Goal: Find specific page/section: Find specific page/section

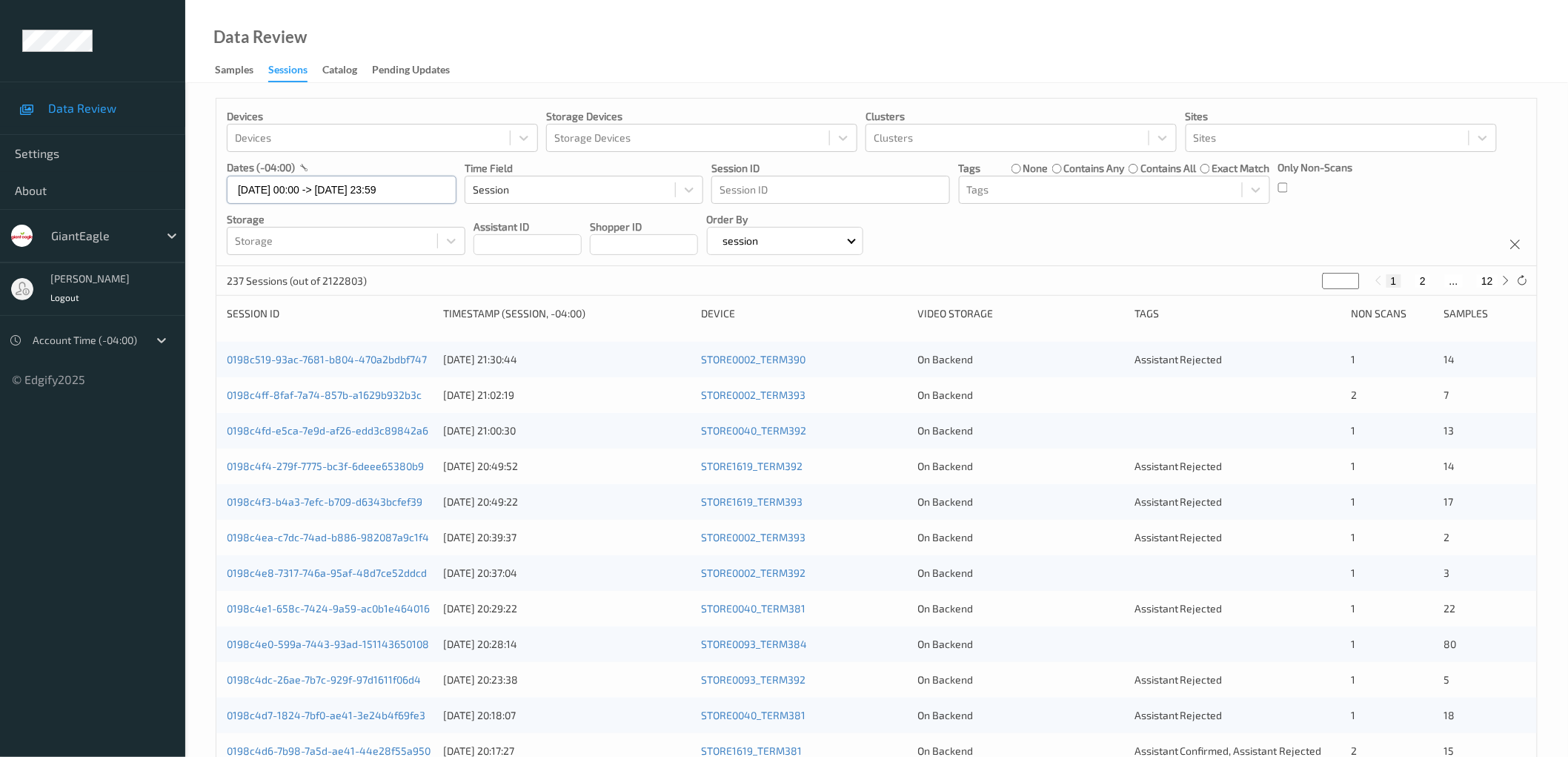
click at [366, 184] on input "[DATE] 00:00 -> [DATE] 23:59" at bounding box center [341, 190] width 230 height 28
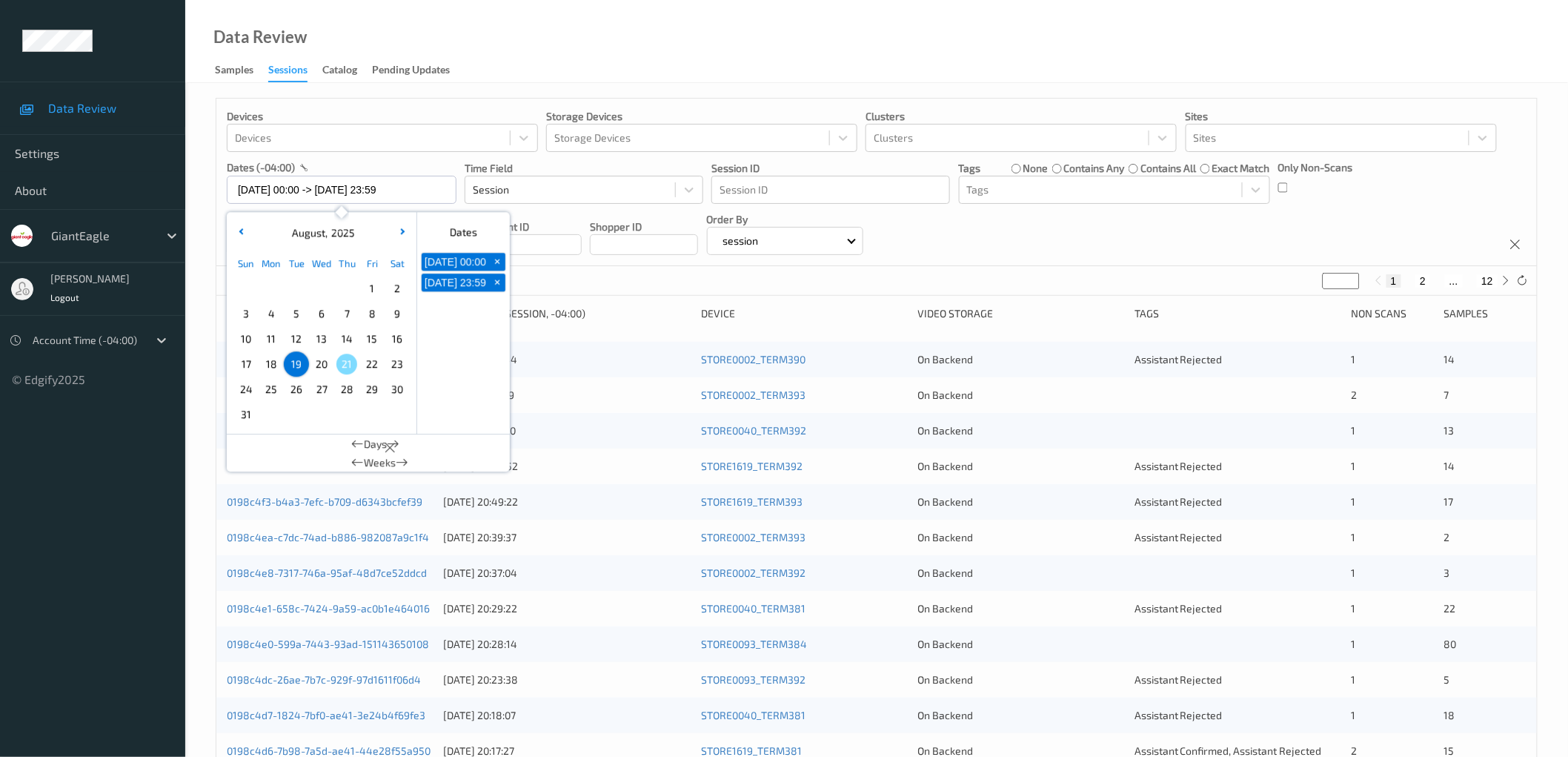
click at [371, 287] on span "1" at bounding box center [371, 288] width 21 height 21
type input "[DATE] 00:00 -> [DATE] 23:59"
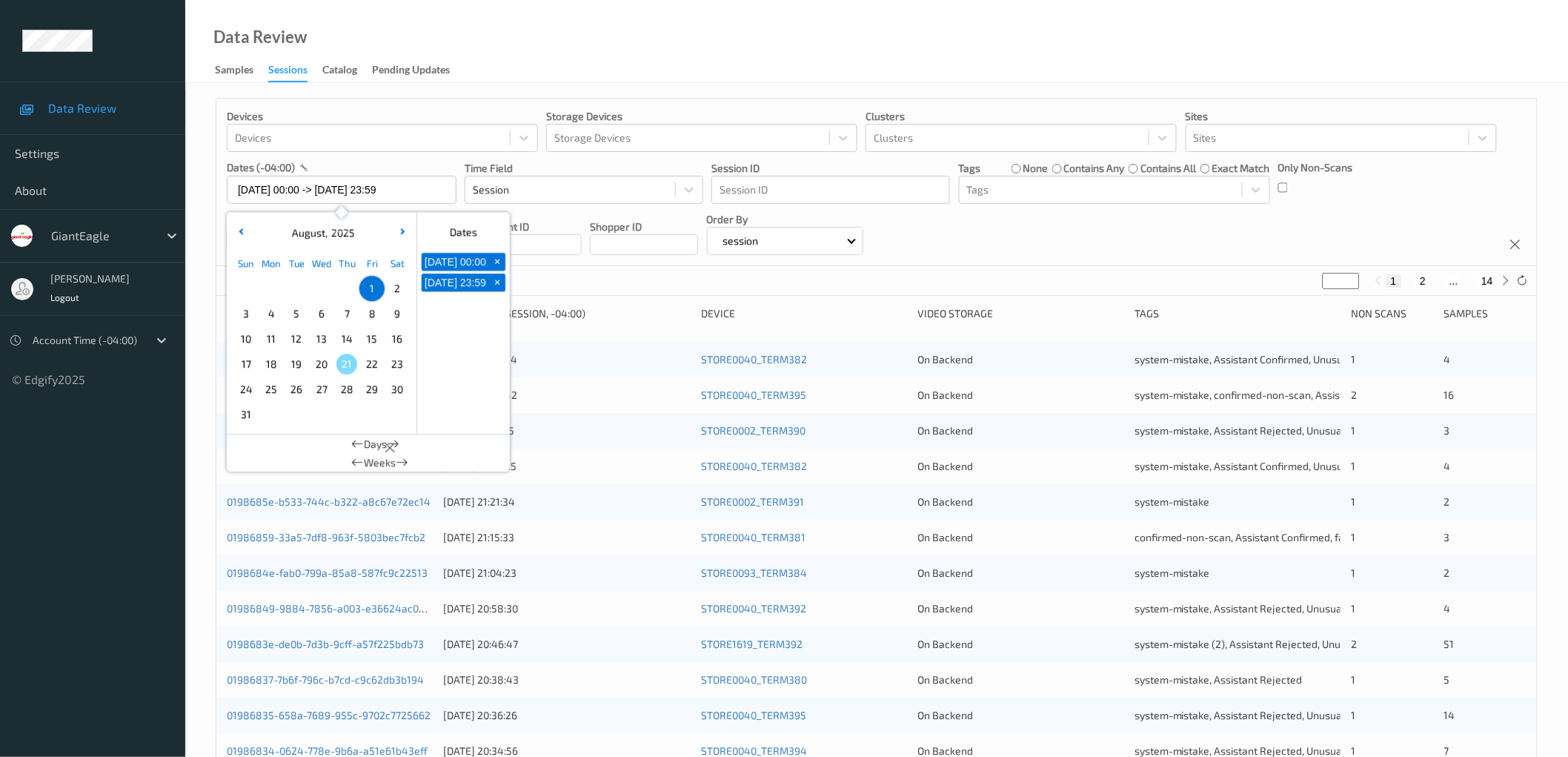
click at [1097, 243] on div "Devices Devices Storage Devices Storage Devices Clusters Clusters Sites Sites d…" at bounding box center [876, 182] width 1320 height 167
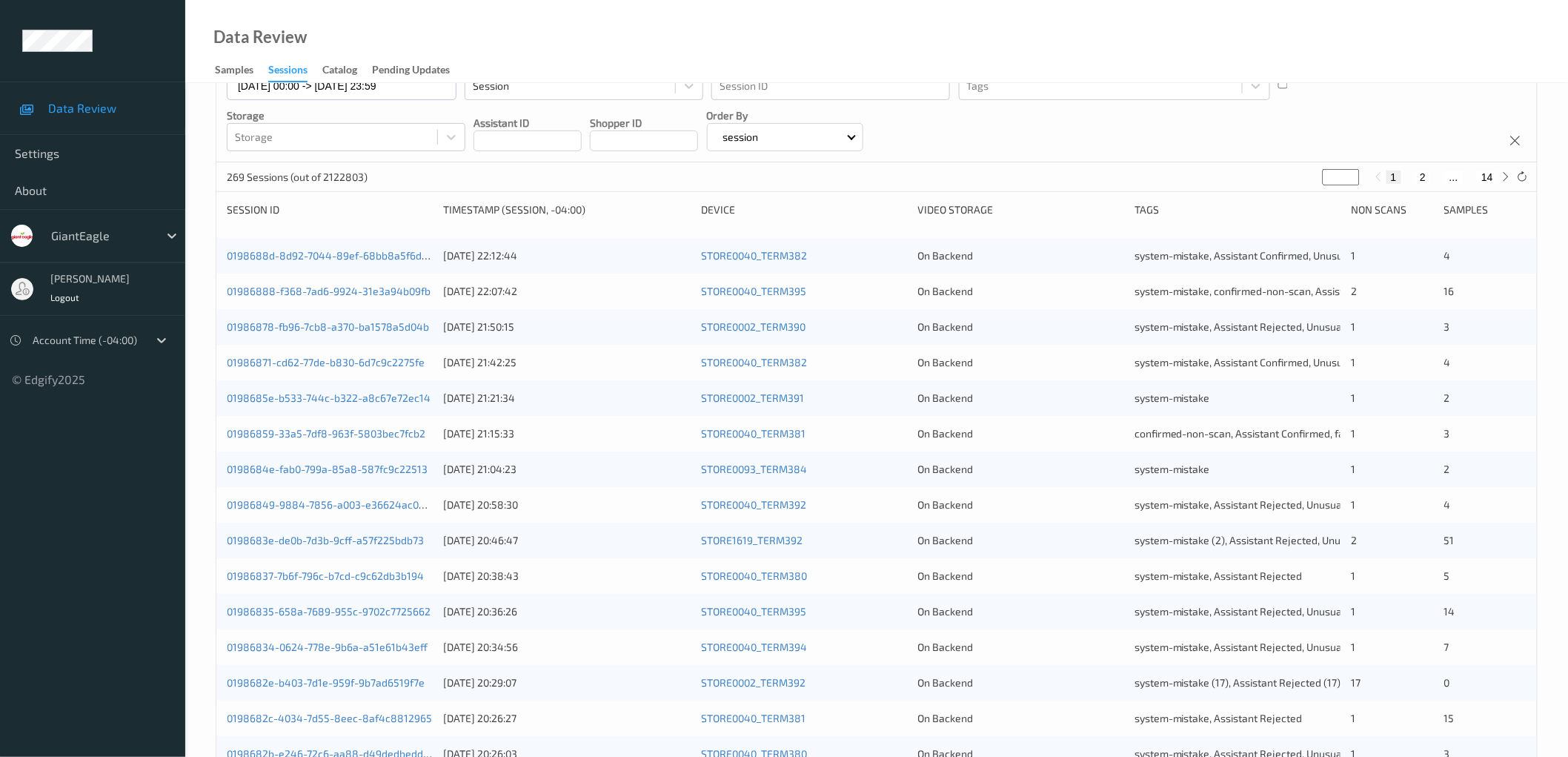
scroll to position [109, 0]
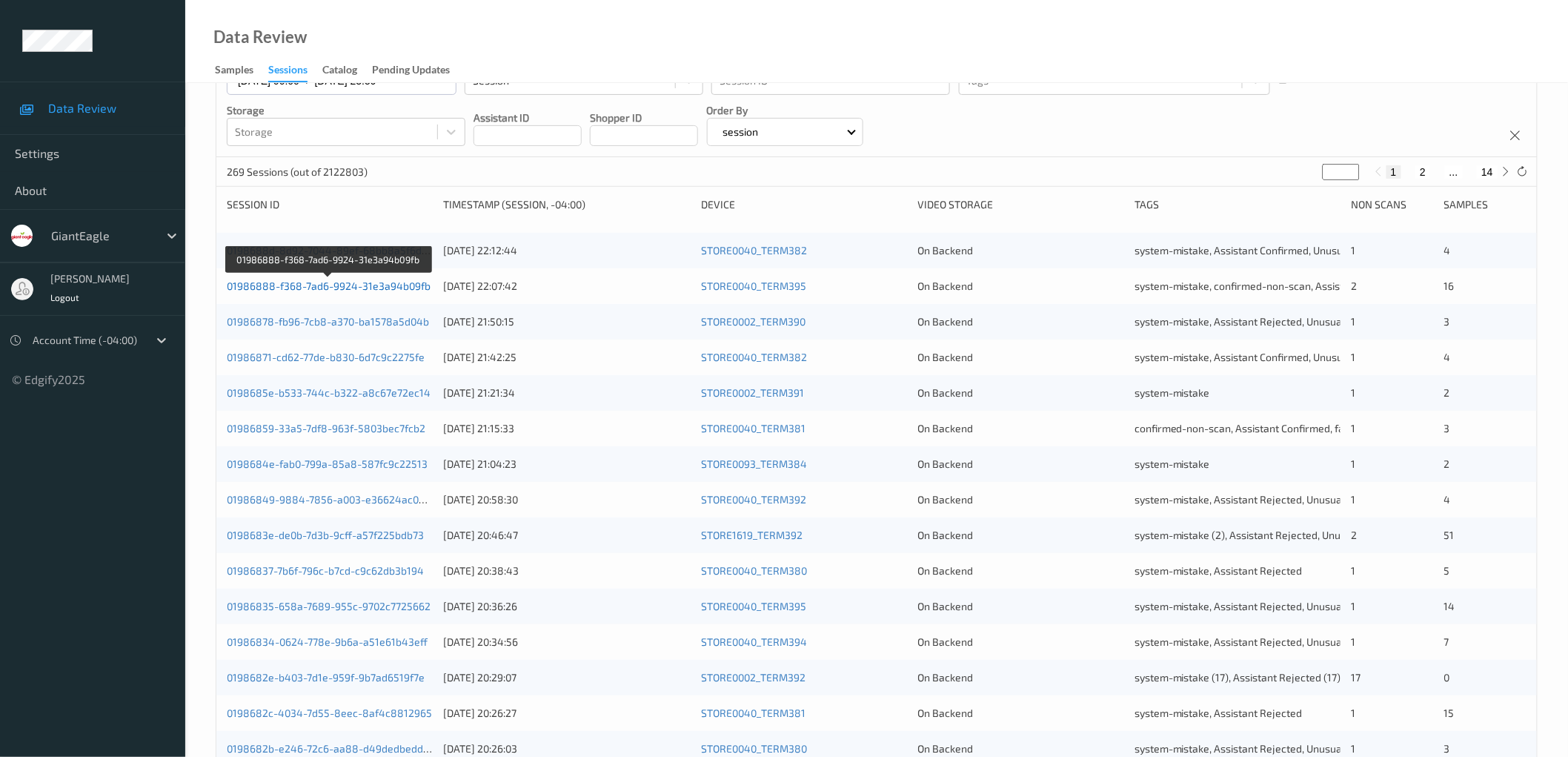
click at [409, 284] on link "01986888-f368-7ad6-9924-31e3a94b09fb" at bounding box center [328, 286] width 204 height 12
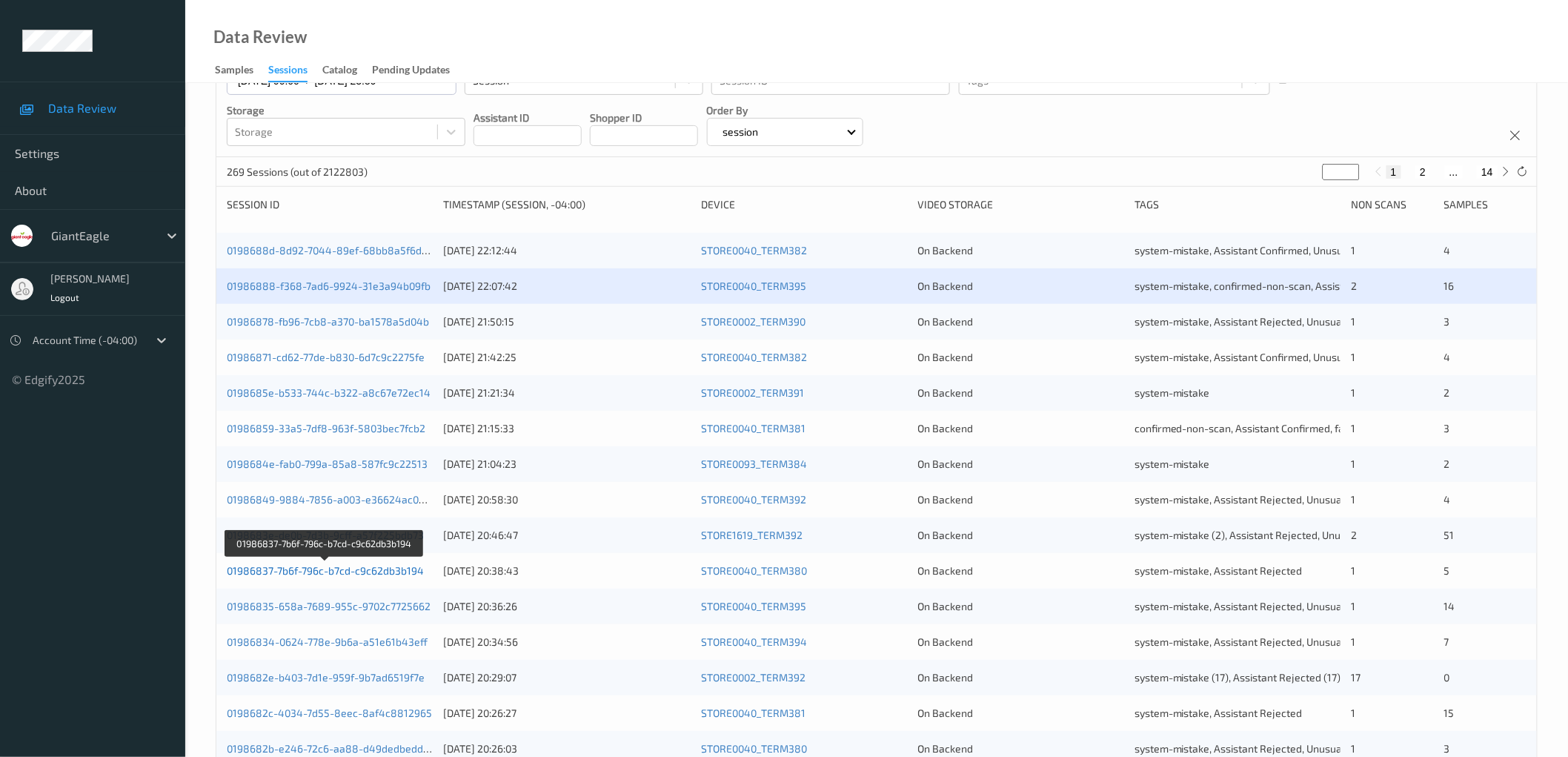
click at [393, 570] on link "01986837-7b6f-796c-b7cd-c9c62db3b194" at bounding box center [325, 570] width 197 height 12
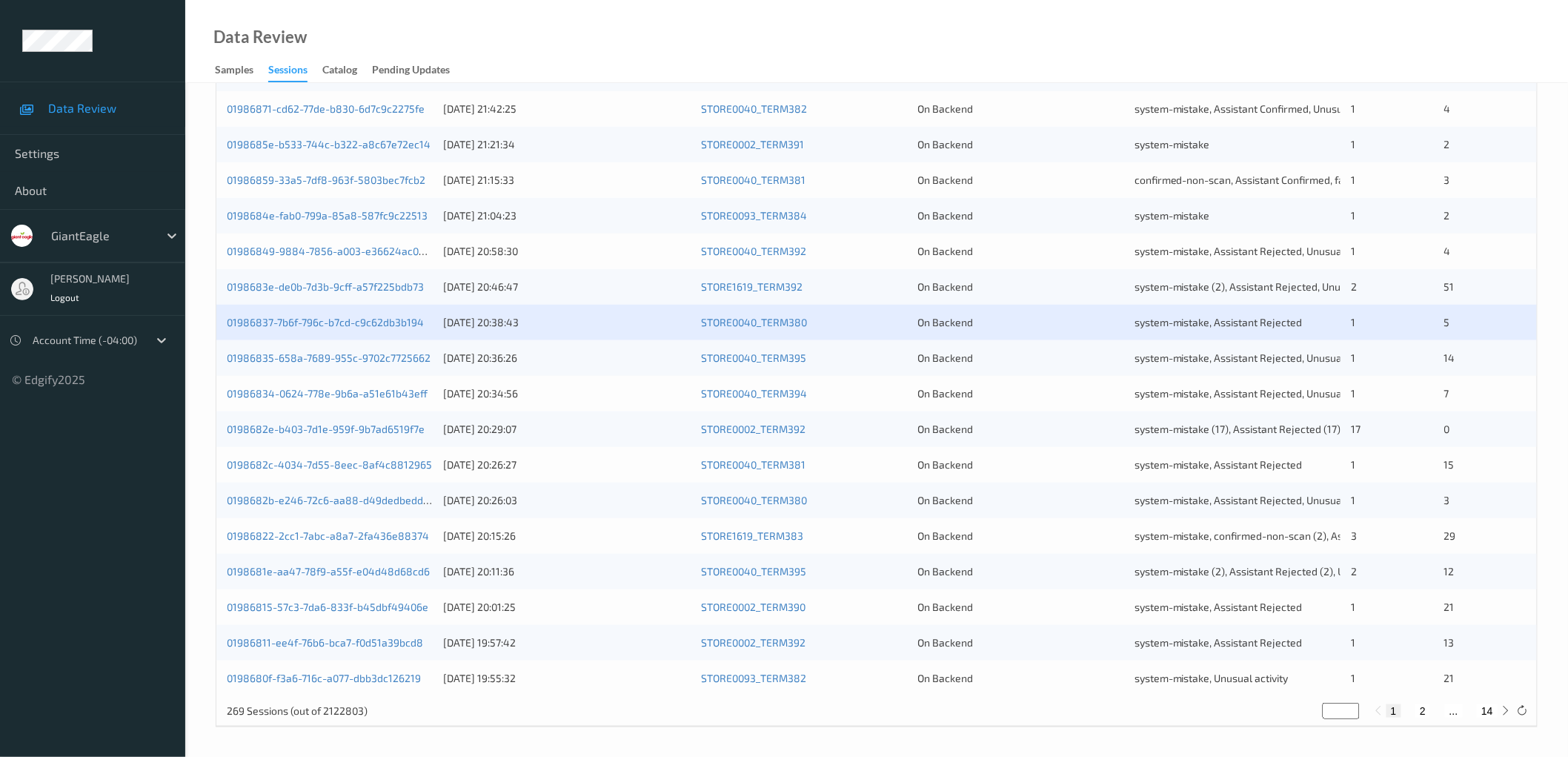
scroll to position [358, 0]
click at [381, 463] on link "0198682c-4034-7d55-8eec-8af4c8812965" at bounding box center [329, 463] width 206 height 12
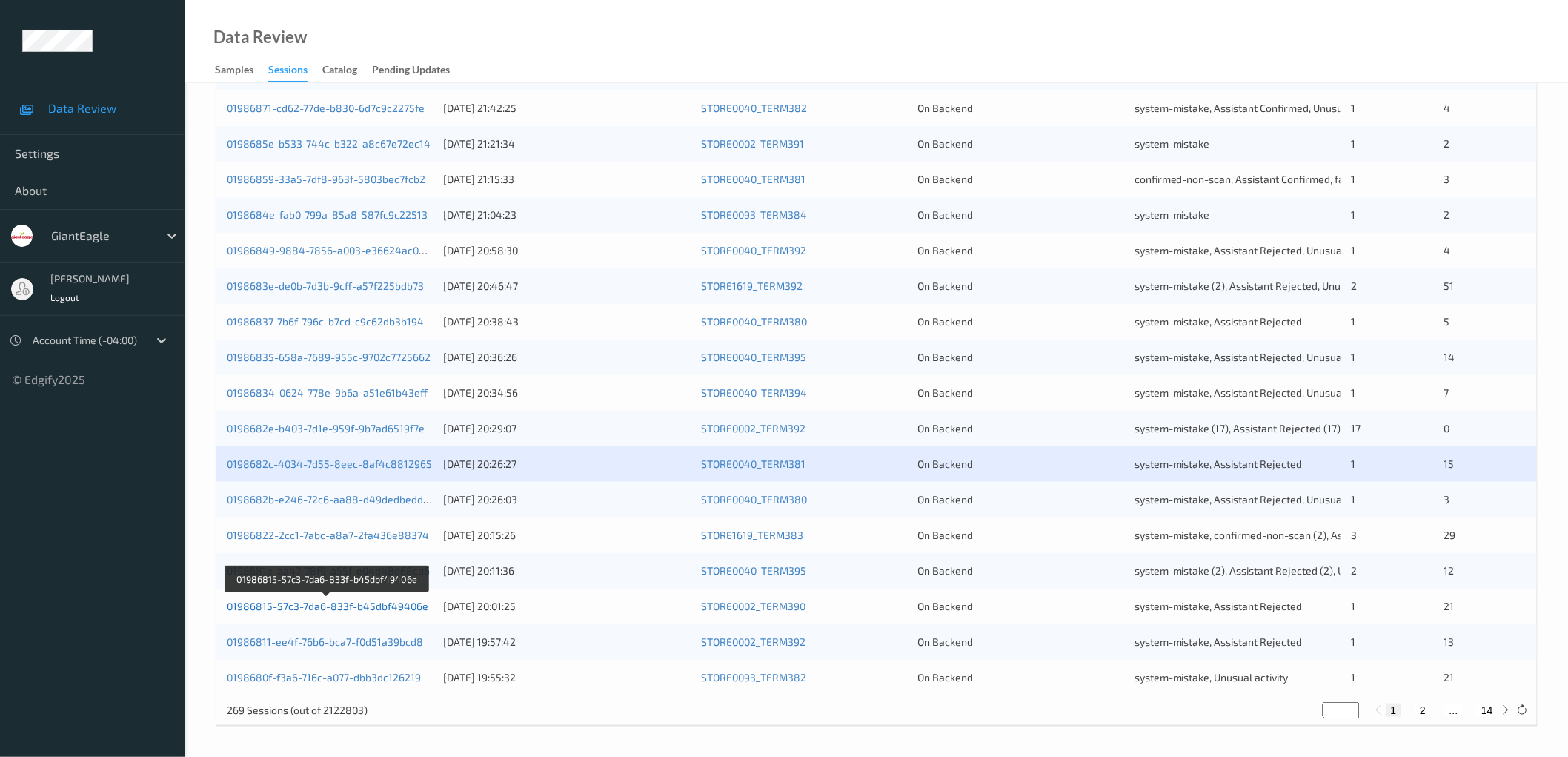
click at [372, 605] on link "01986815-57c3-7da6-833f-b45dbf49406e" at bounding box center [327, 605] width 201 height 12
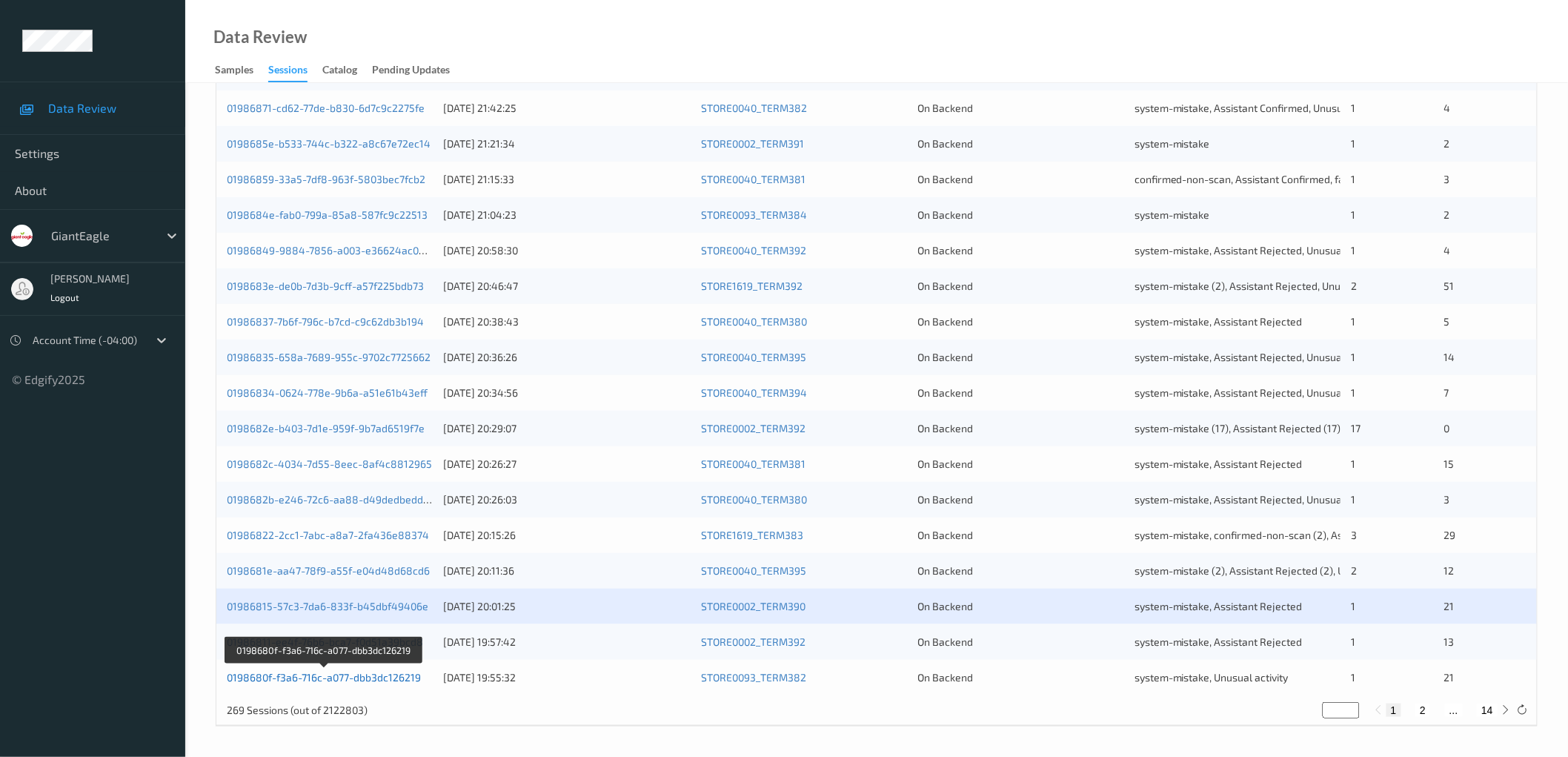
click at [380, 676] on link "0198680f-f3a6-716c-a077-dbb3dc126219" at bounding box center [323, 677] width 194 height 12
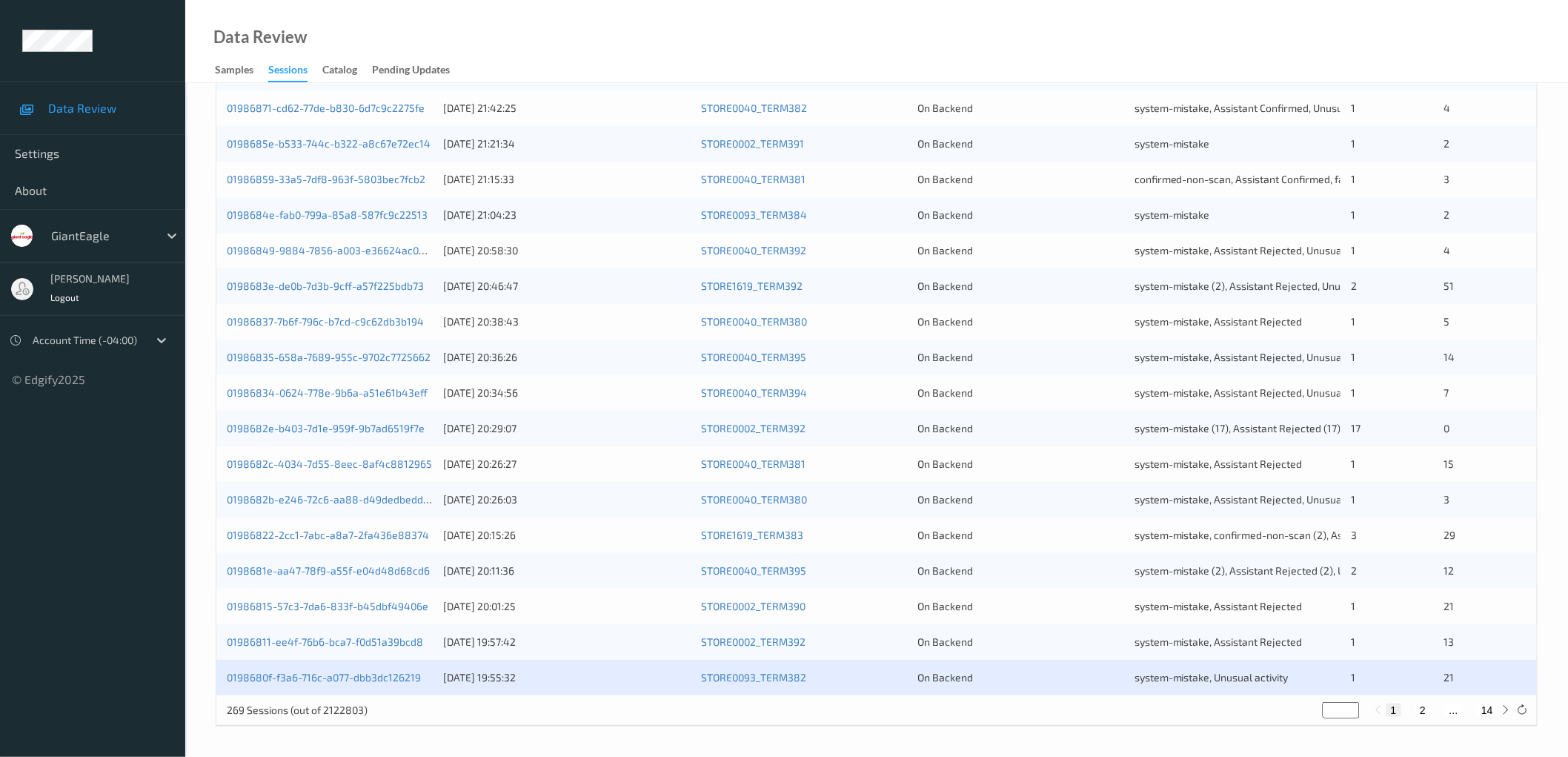
click at [1490, 710] on button "14" at bounding box center [1486, 710] width 21 height 13
type input "**"
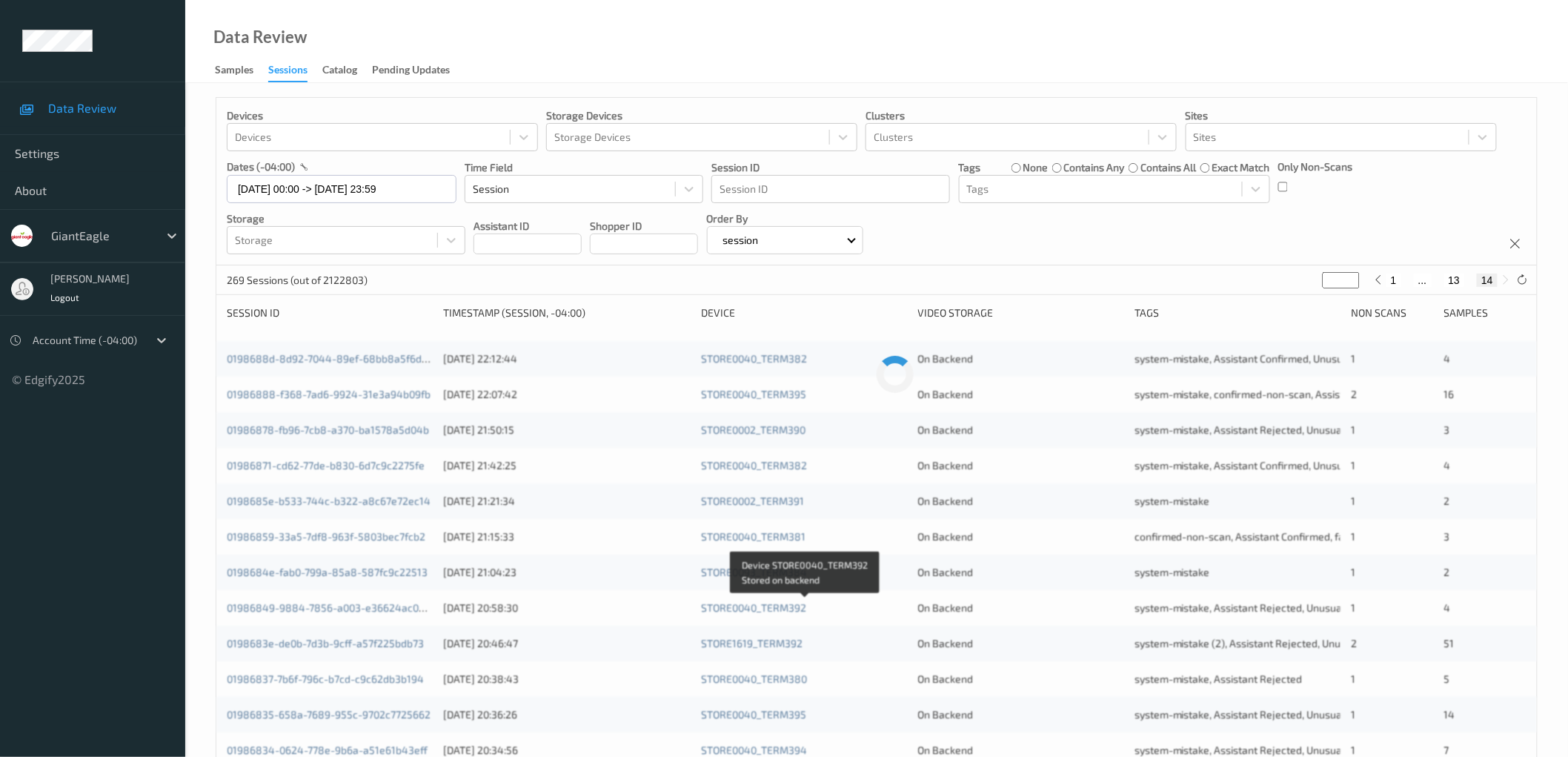
scroll to position [0, 0]
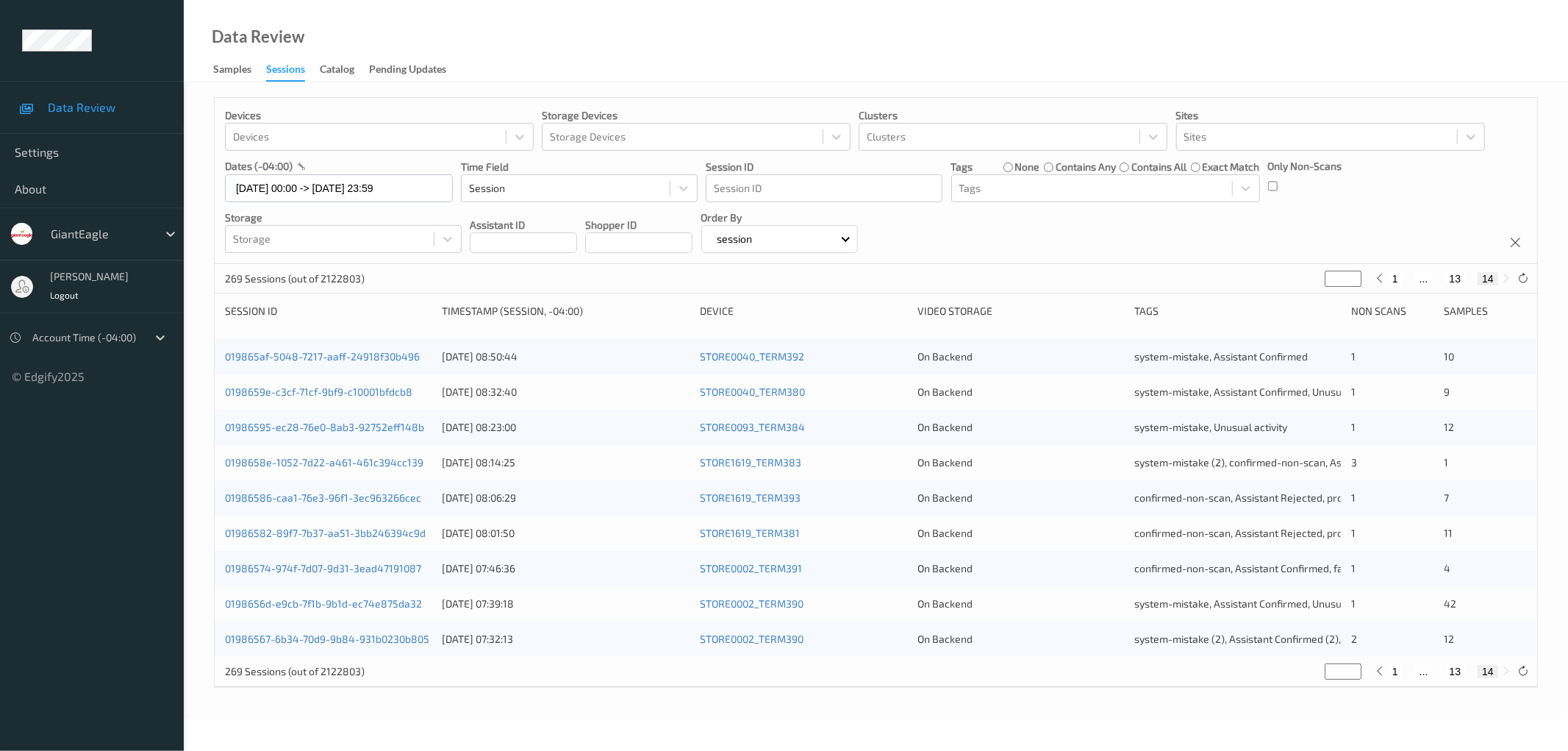
click at [375, 491] on div "01986586-caa1-76e3-96f1-3ec963266cec" at bounding box center [328, 498] width 206 height 15
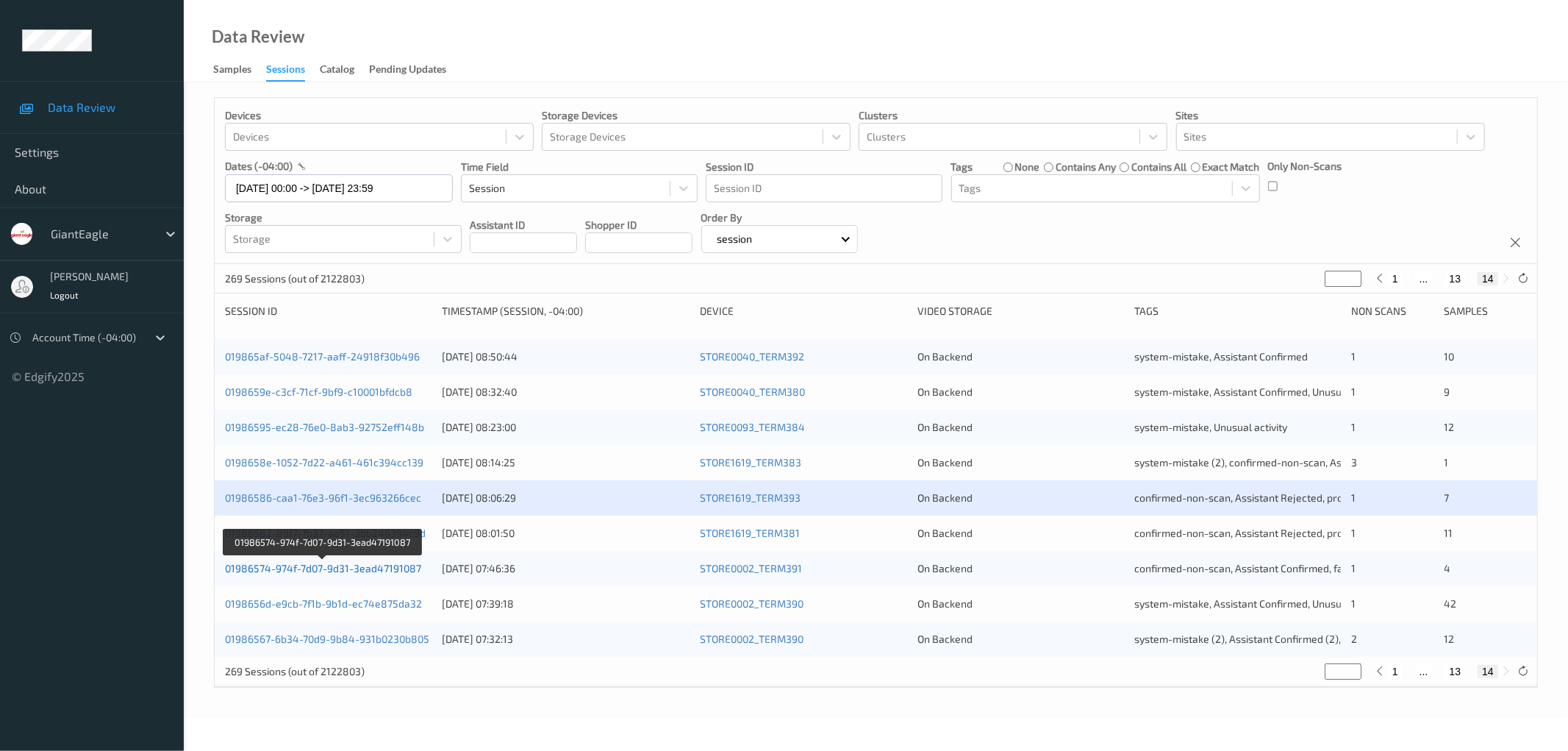
click at [366, 571] on link "01986574-974f-7d07-9d31-3ead47191087" at bounding box center [323, 568] width 197 height 12
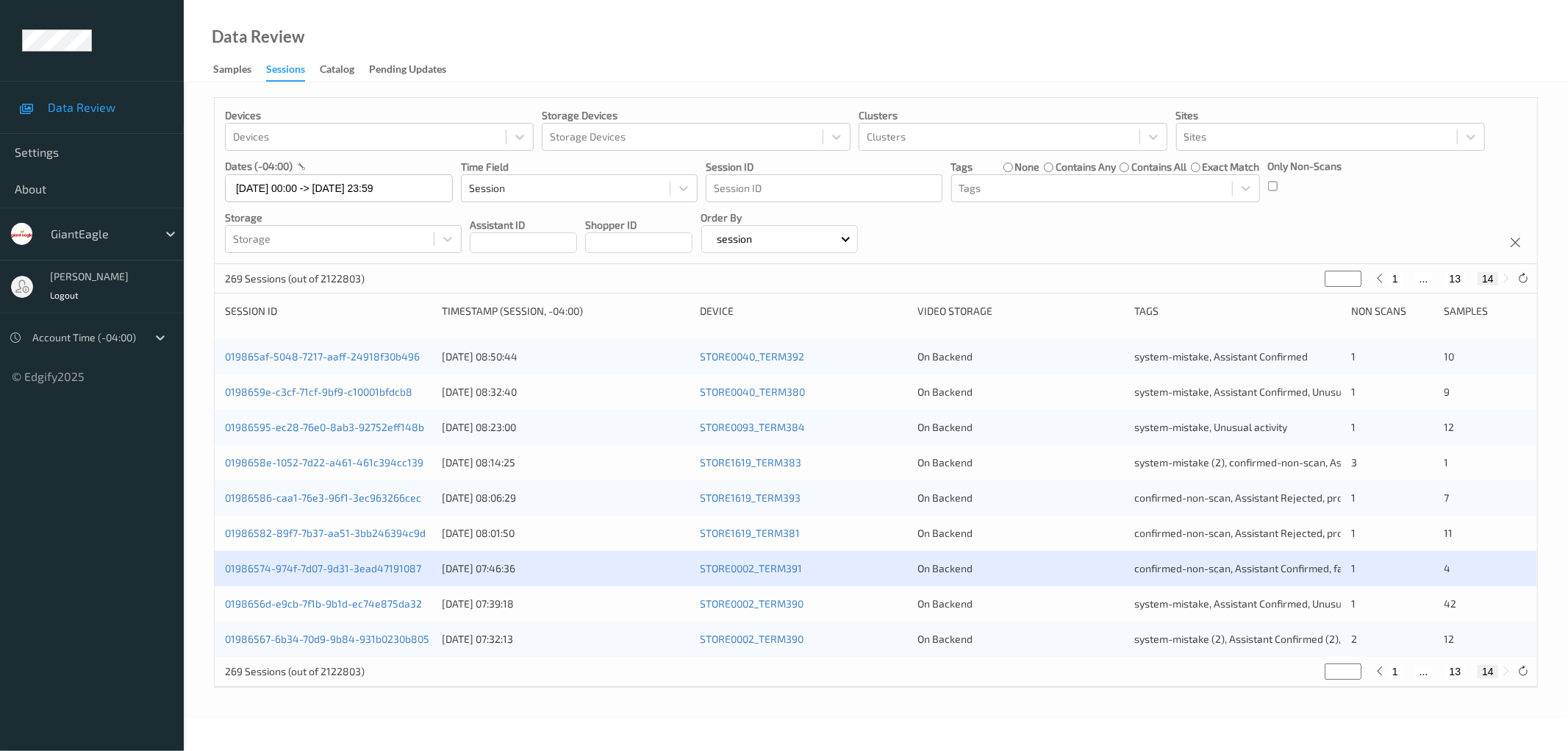
click at [1452, 673] on button "13" at bounding box center [1455, 672] width 21 height 13
type input "**"
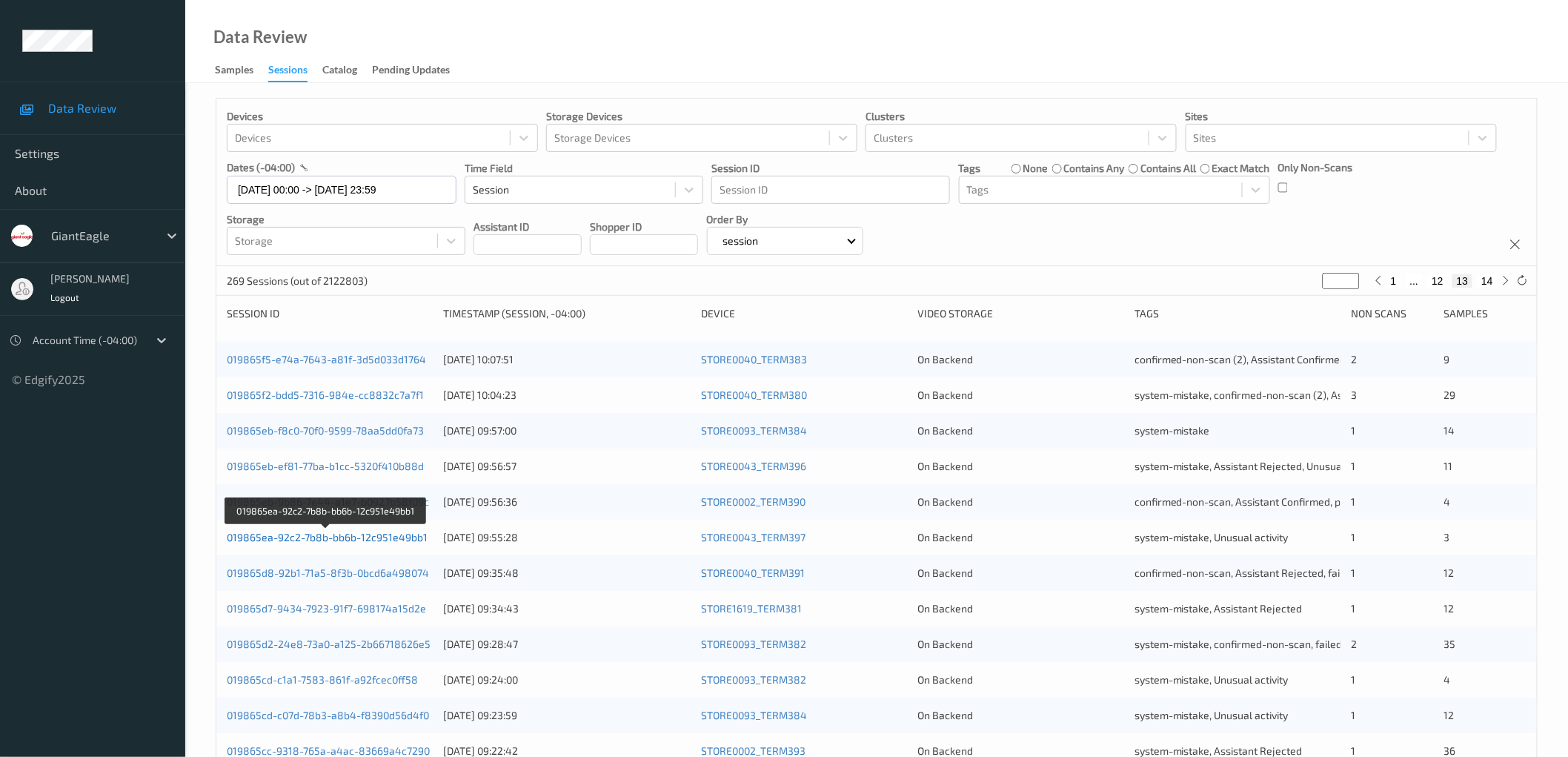
click at [327, 535] on link "019865ea-92c2-7b8b-bb6b-12c951e49bb1" at bounding box center [326, 536] width 201 height 12
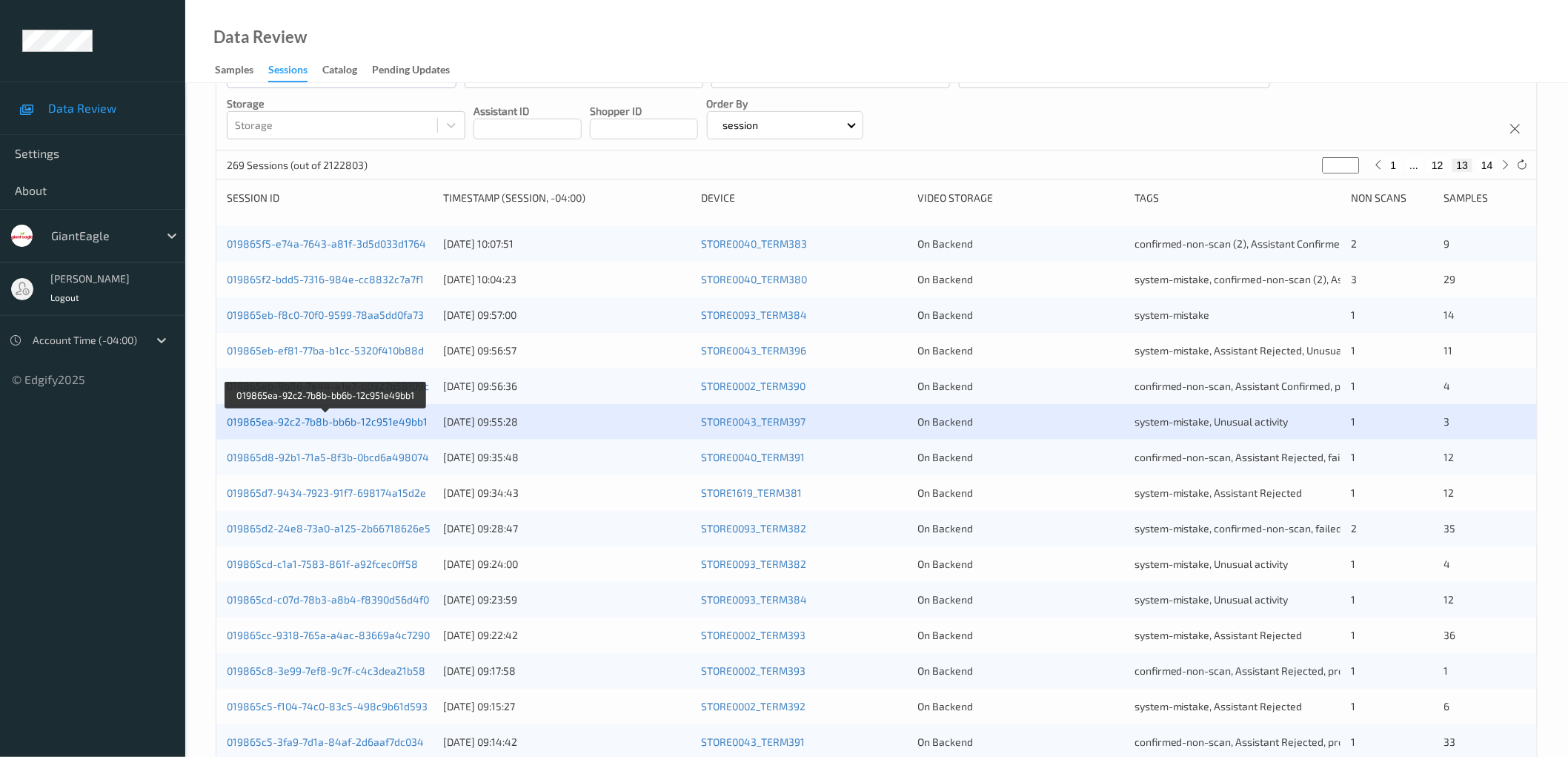
scroll to position [220, 0]
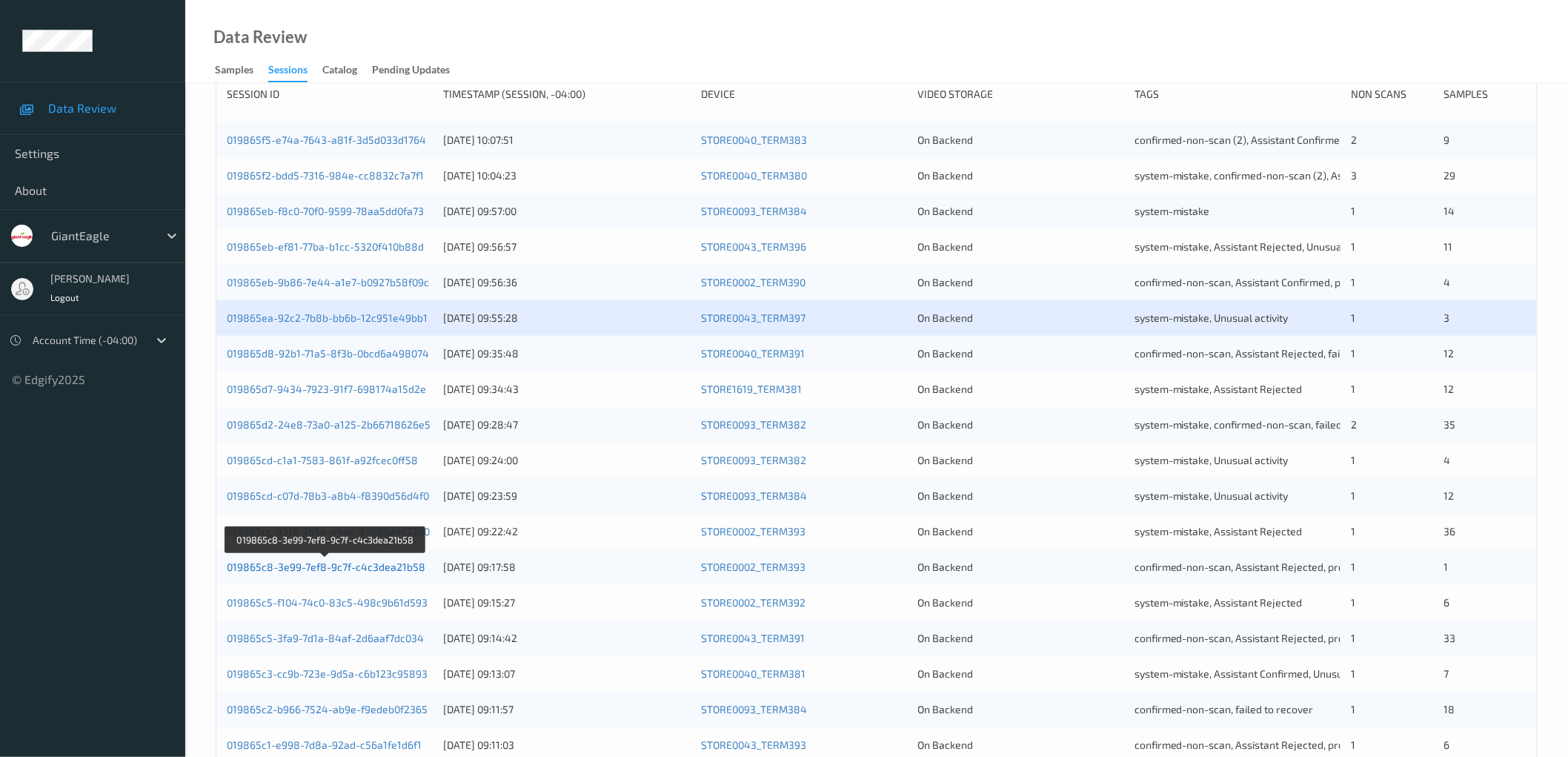
click at [337, 567] on link "019865c8-3e99-7ef8-9c7f-c4c3dea21b58" at bounding box center [325, 566] width 199 height 12
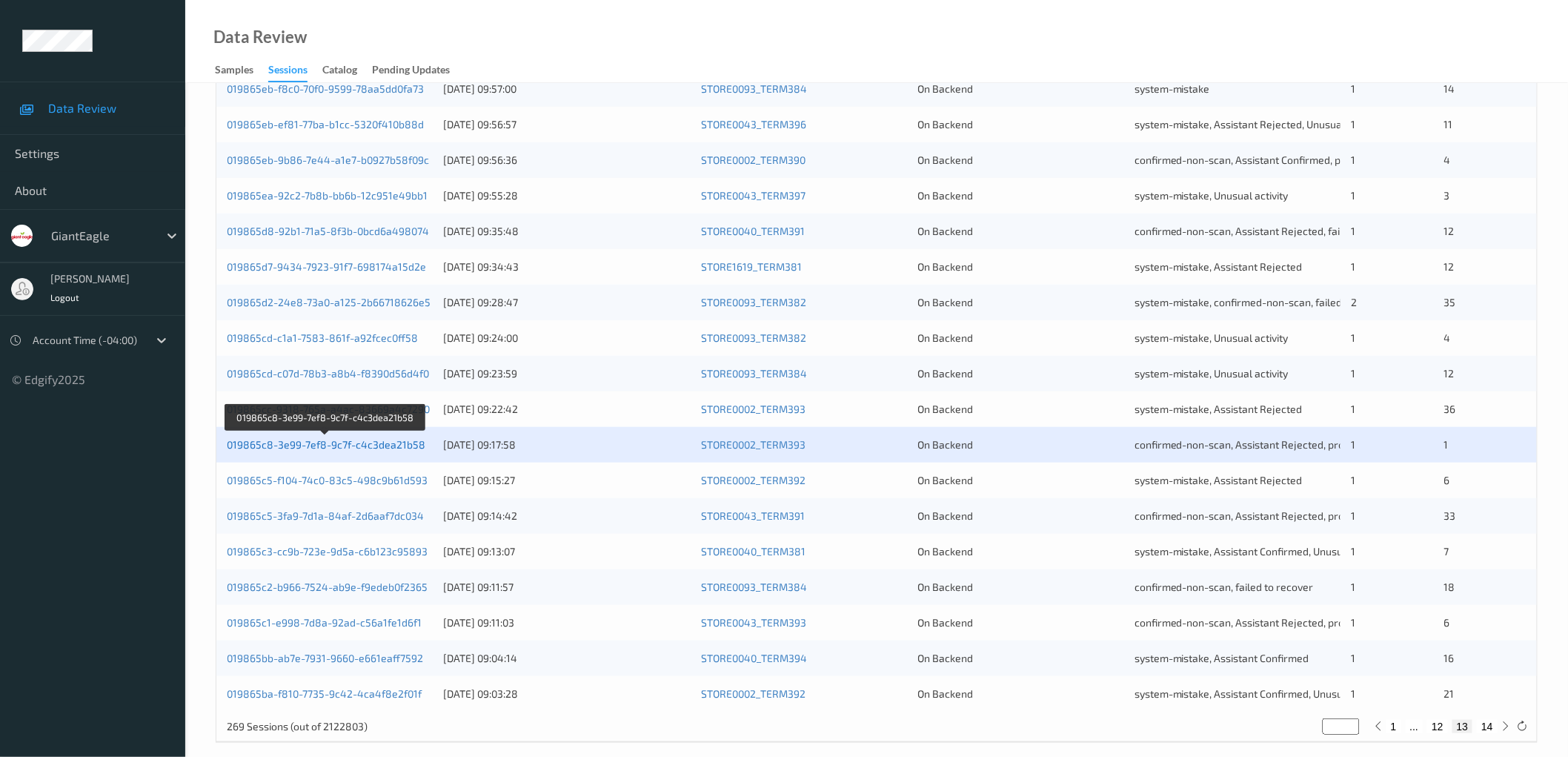
scroll to position [358, 0]
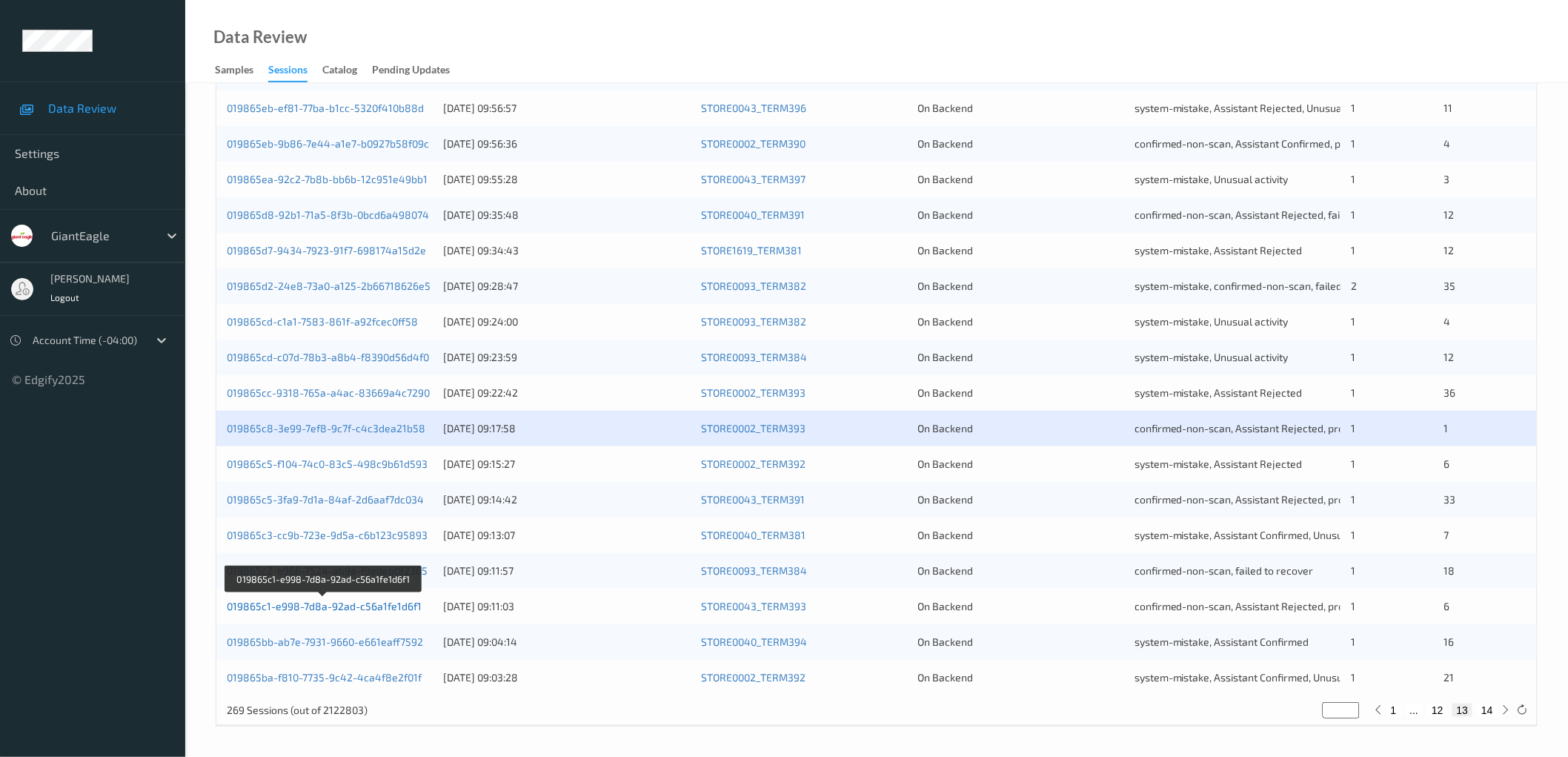
click at [344, 605] on link "019865c1-e998-7d8a-92ad-c56a1fe1d6f1" at bounding box center [324, 605] width 195 height 12
